Goal: Transaction & Acquisition: Purchase product/service

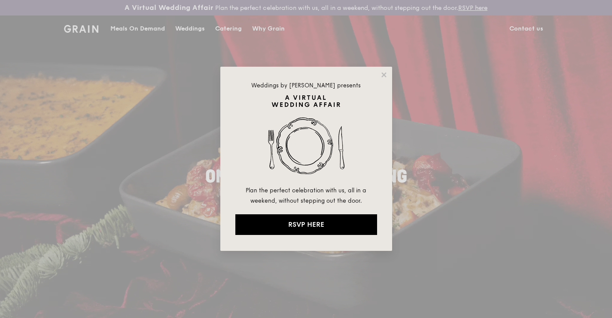
click at [388, 77] on div "Weddings by [PERSON_NAME] presents Plan the perfect celebration with us, all in…" at bounding box center [306, 159] width 172 height 184
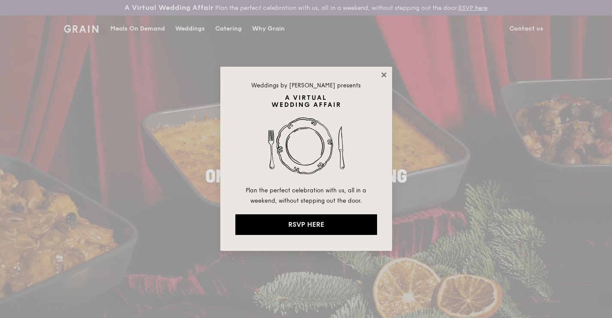
click at [387, 74] on icon at bounding box center [384, 75] width 8 height 8
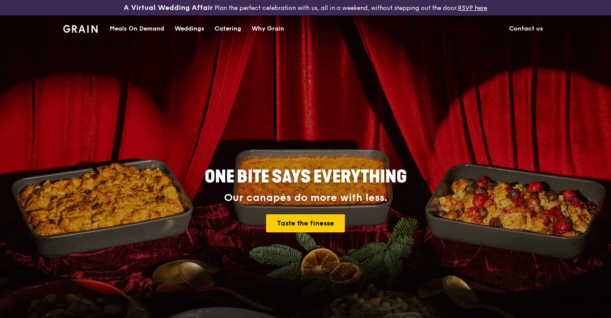
click at [147, 34] on div "Meals On Demand" at bounding box center [137, 29] width 55 height 26
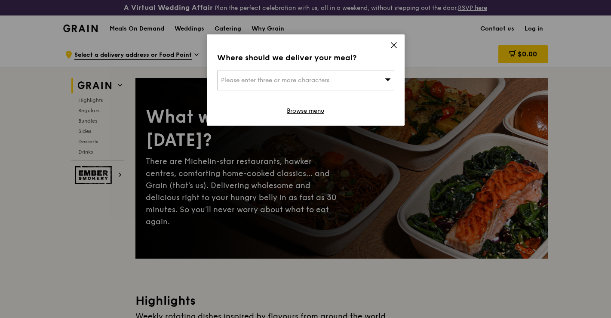
click at [394, 38] on div "Where should we deliver your meal? Please enter three or more characters Browse…" at bounding box center [306, 79] width 198 height 91
click at [399, 45] on div "Where should we deliver your meal? Please enter three or more characters Browse…" at bounding box center [306, 79] width 198 height 91
click at [390, 47] on icon at bounding box center [394, 45] width 8 height 8
